Goal: Transaction & Acquisition: Purchase product/service

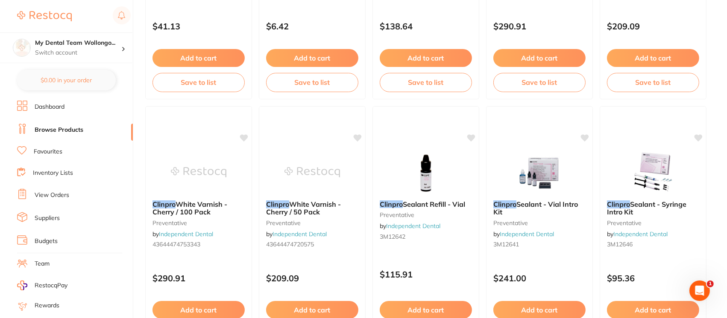
click at [92, 20] on div at bounding box center [74, 16] width 114 height 20
click at [58, 198] on li "View Orders" at bounding box center [75, 195] width 116 height 13
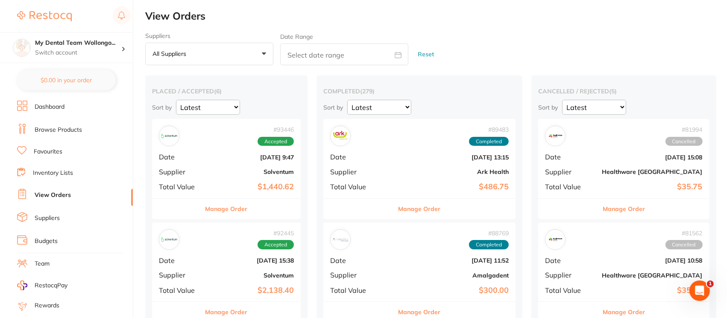
click at [70, 130] on link "Browse Products" at bounding box center [58, 130] width 47 height 9
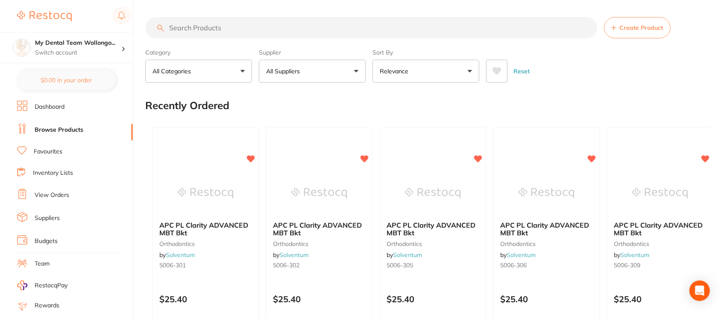
click at [216, 30] on input "search" at bounding box center [371, 27] width 452 height 21
type input "spongostan"
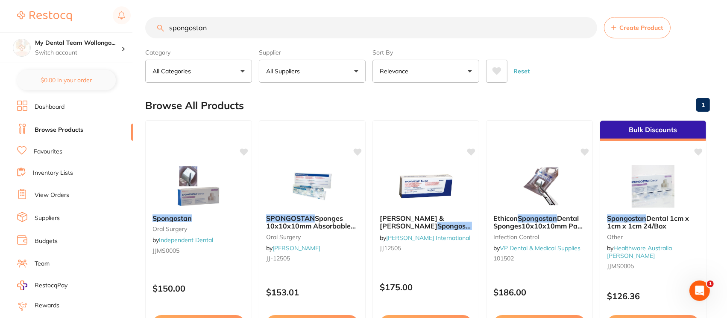
drag, startPoint x: 215, startPoint y: 29, endPoint x: 129, endPoint y: 30, distance: 85.8
click at [129, 30] on div "$353.47 My Dental Team Wollongo... Switch account My Dental Team Wollongong My …" at bounding box center [363, 159] width 727 height 318
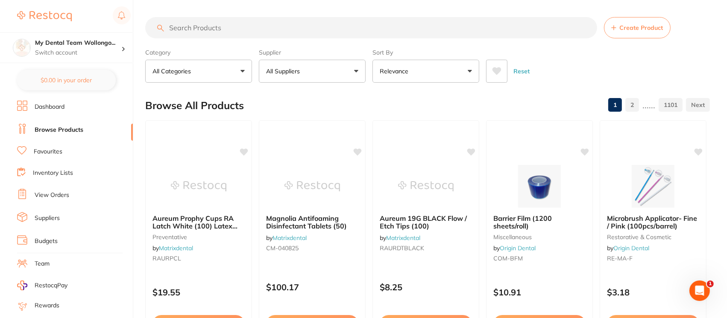
click at [183, 29] on input "search" at bounding box center [371, 27] width 452 height 21
type input "f"
type input "germiphene"
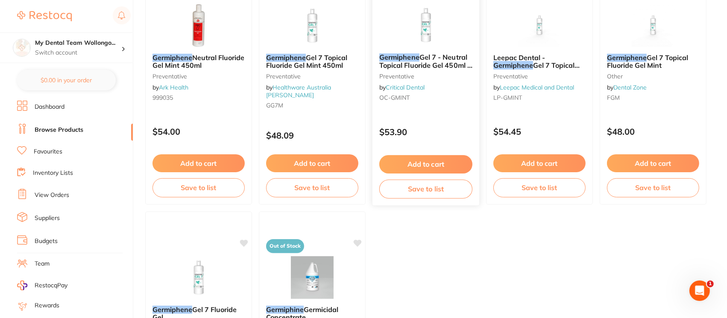
scroll to position [120, 0]
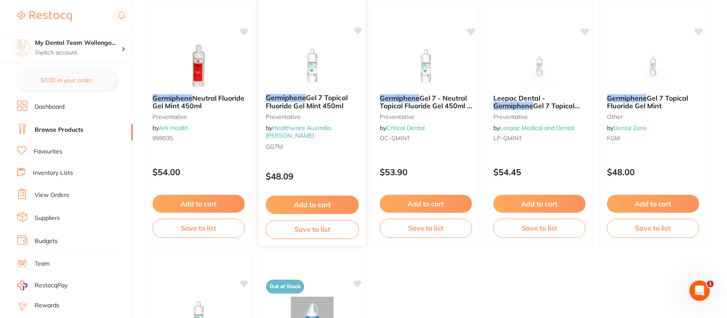
click at [330, 106] on span "Gel 7 Topical Fluoride Gel Mint 450ml" at bounding box center [307, 101] width 82 height 17
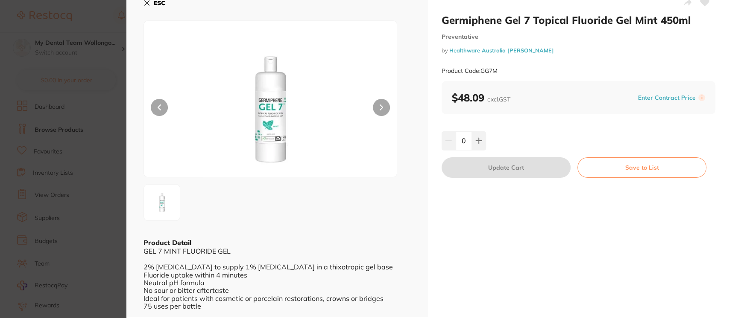
scroll to position [72, 0]
